Goal: Task Accomplishment & Management: Manage account settings

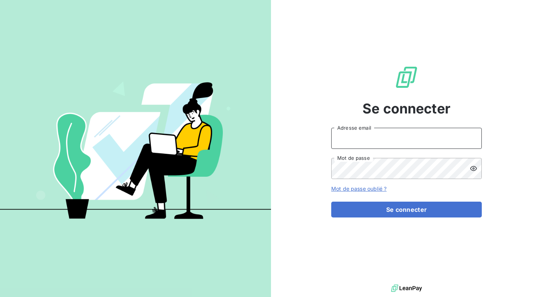
click at [389, 141] on input "Adresse email" at bounding box center [406, 138] width 151 height 21
type input "[PERSON_NAME][EMAIL_ADDRESS][DOMAIN_NAME]"
click at [381, 200] on form "[PERSON_NAME][EMAIL_ADDRESS][DOMAIN_NAME] Adresse email Mot de passe Mot de pas…" at bounding box center [406, 173] width 151 height 90
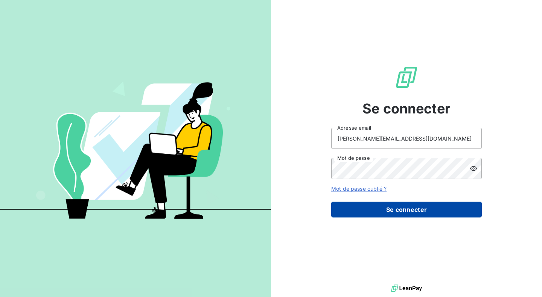
click at [377, 212] on button "Se connecter" at bounding box center [406, 209] width 151 height 16
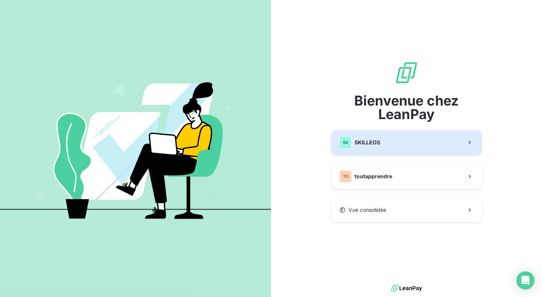
click at [361, 142] on span "SKILLEOS" at bounding box center [368, 143] width 26 height 8
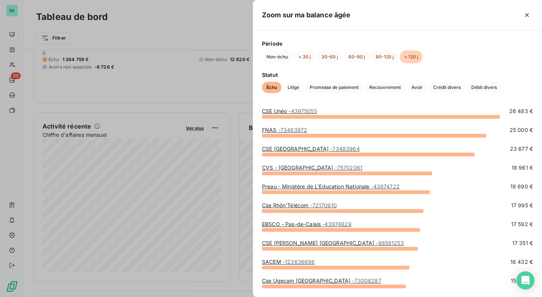
scroll to position [61, 0]
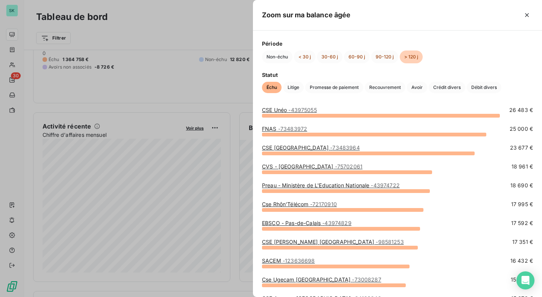
click at [239, 172] on div at bounding box center [271, 148] width 542 height 297
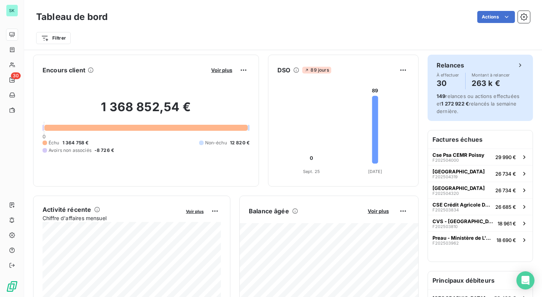
scroll to position [9, 0]
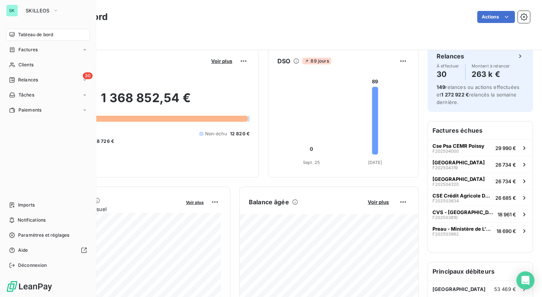
click at [11, 12] on div "SK" at bounding box center [12, 11] width 12 height 12
click at [18, 8] on div "SK SKILLEOS" at bounding box center [48, 11] width 84 height 12
click at [35, 12] on span "SKILLEOS" at bounding box center [38, 11] width 24 height 6
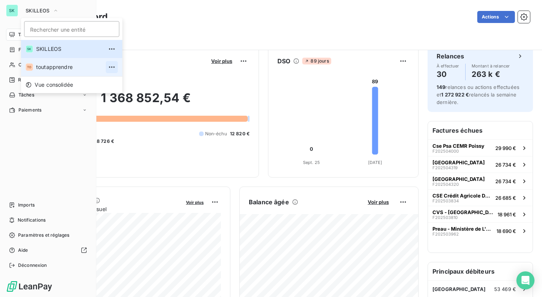
click at [109, 67] on icon "button" at bounding box center [112, 66] width 6 height 1
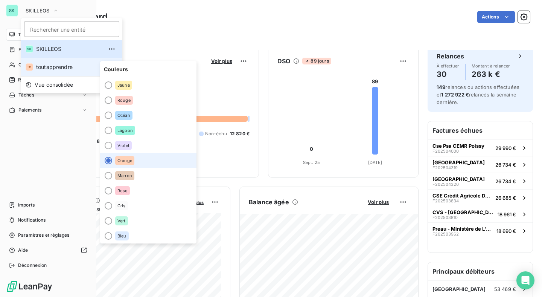
click at [65, 67] on span "toutapprendre" at bounding box center [69, 67] width 67 height 8
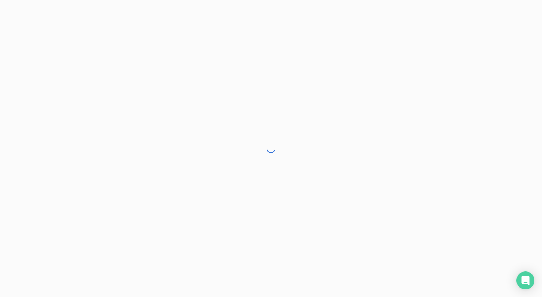
click at [65, 67] on div at bounding box center [271, 148] width 542 height 297
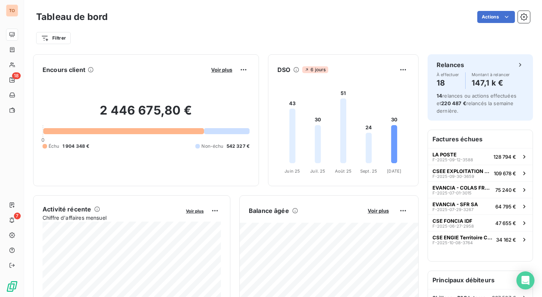
click at [164, 26] on div "Filtrer" at bounding box center [283, 35] width 494 height 20
click at [526, 14] on icon "button" at bounding box center [524, 17] width 8 height 8
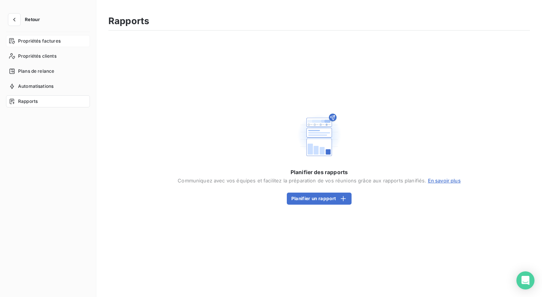
click at [35, 45] on div "Propriétés factures" at bounding box center [48, 41] width 84 height 12
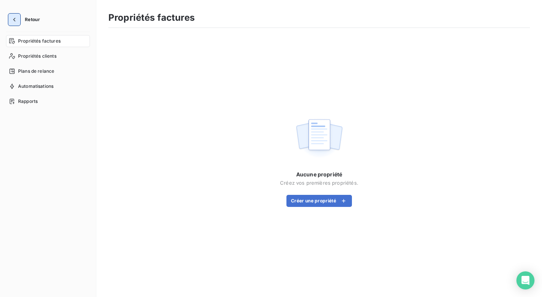
click at [13, 21] on icon "button" at bounding box center [15, 20] width 8 height 8
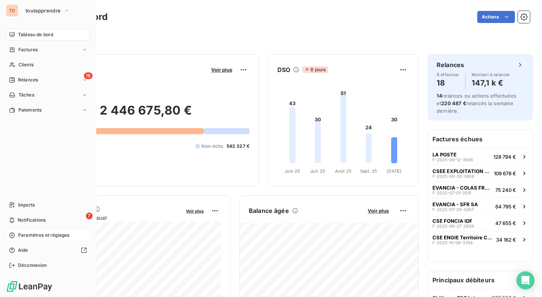
click at [43, 239] on div "Paramètres et réglages" at bounding box center [48, 235] width 84 height 12
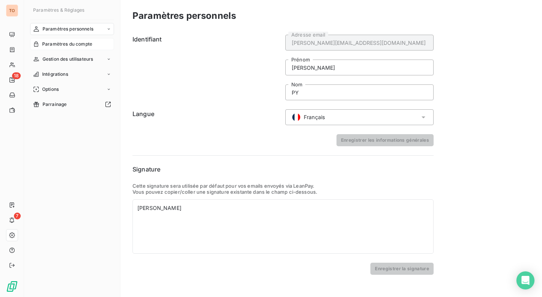
click at [81, 42] on span "Paramètres du compte" at bounding box center [67, 44] width 50 height 7
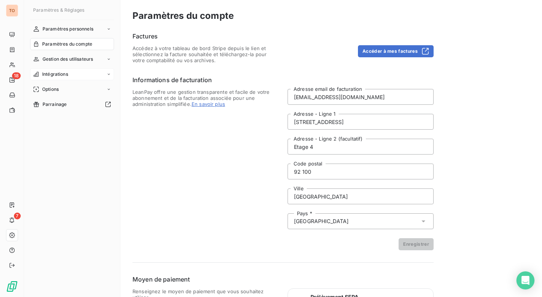
click at [59, 76] on span "Intégrations" at bounding box center [55, 74] width 26 height 7
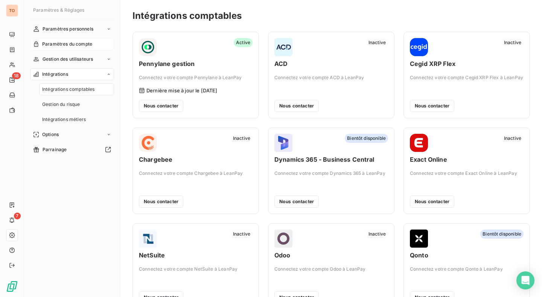
click at [64, 41] on span "Paramètres du compte" at bounding box center [67, 44] width 50 height 7
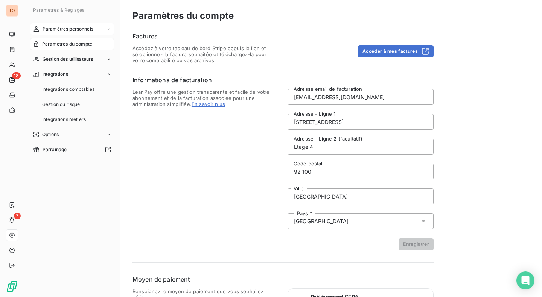
click at [77, 29] on span "Paramètres personnels" at bounding box center [68, 29] width 51 height 7
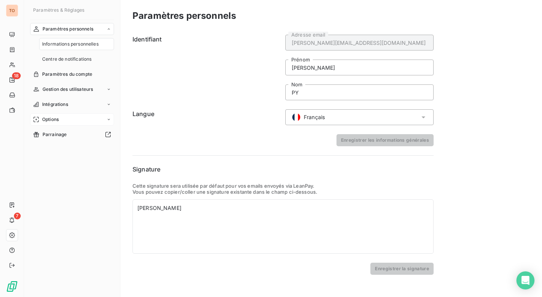
click at [58, 114] on div "Options" at bounding box center [72, 119] width 84 height 12
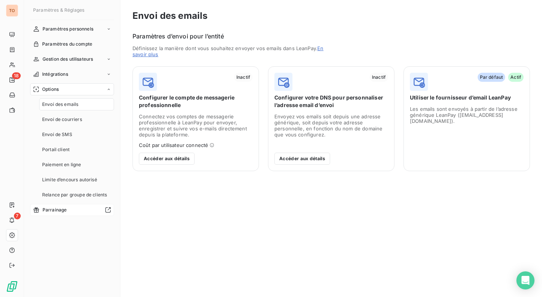
click at [82, 209] on div at bounding box center [90, 210] width 41 height 6
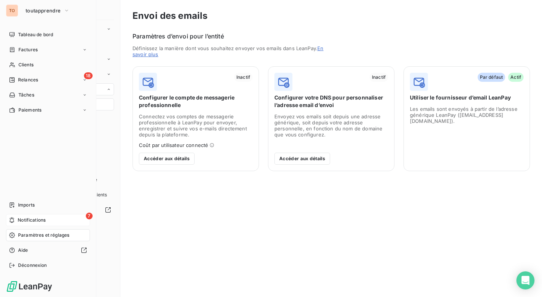
click at [13, 219] on icon at bounding box center [12, 220] width 6 height 6
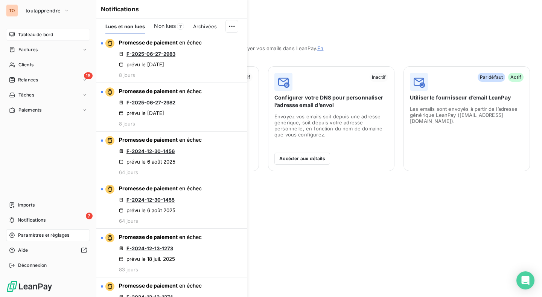
click at [43, 30] on div "Tableau de bord" at bounding box center [48, 35] width 84 height 12
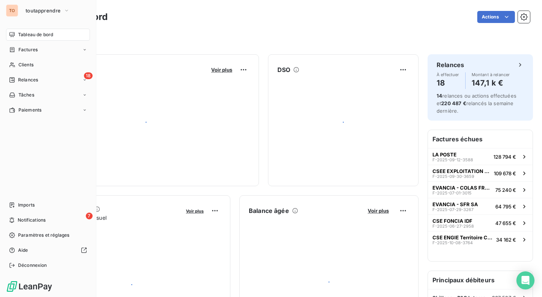
click at [43, 34] on span "Tableau de bord" at bounding box center [35, 34] width 35 height 7
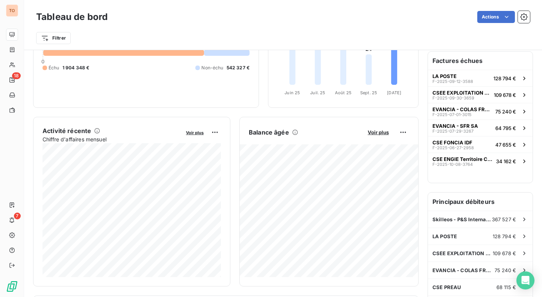
scroll to position [95, 0]
